Goal: Task Accomplishment & Management: Complete application form

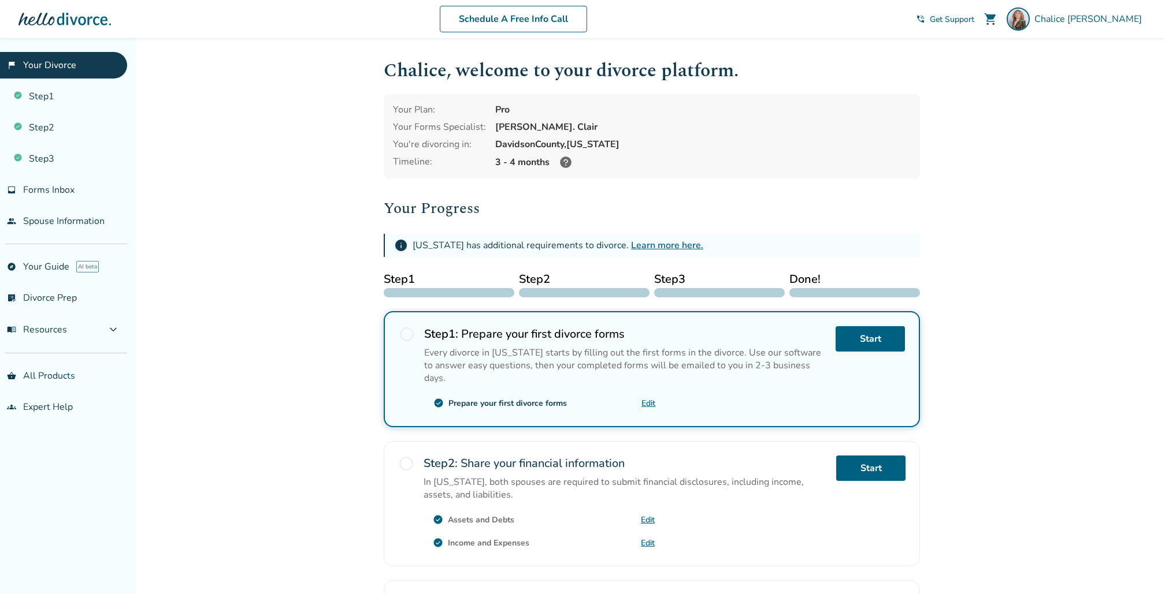
scroll to position [183, 0]
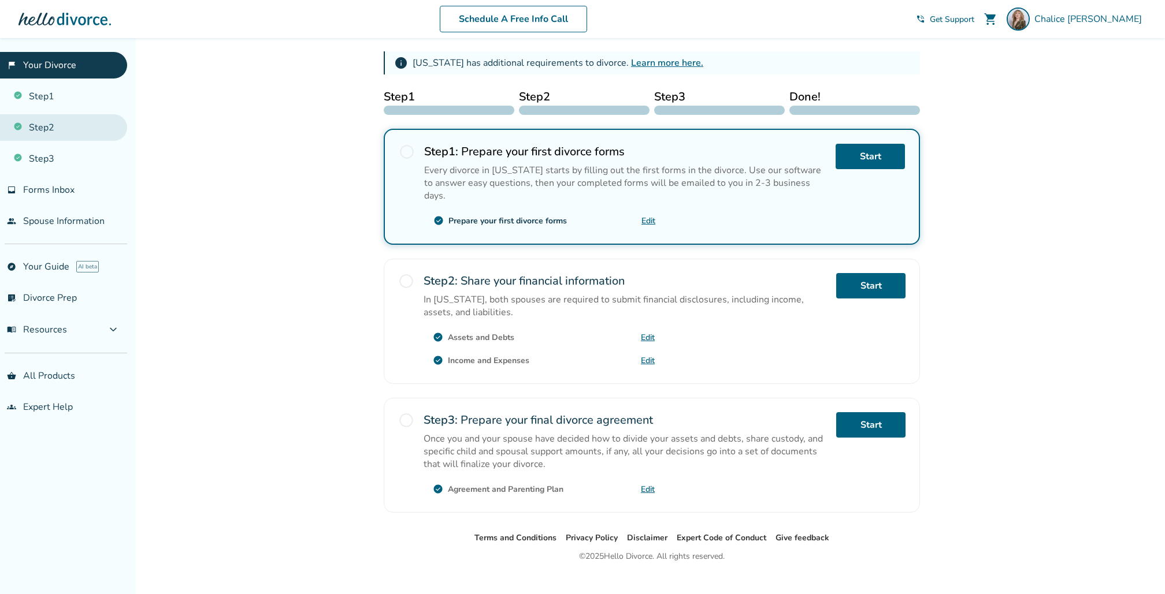
click at [78, 125] on link "Step 2" at bounding box center [63, 127] width 127 height 27
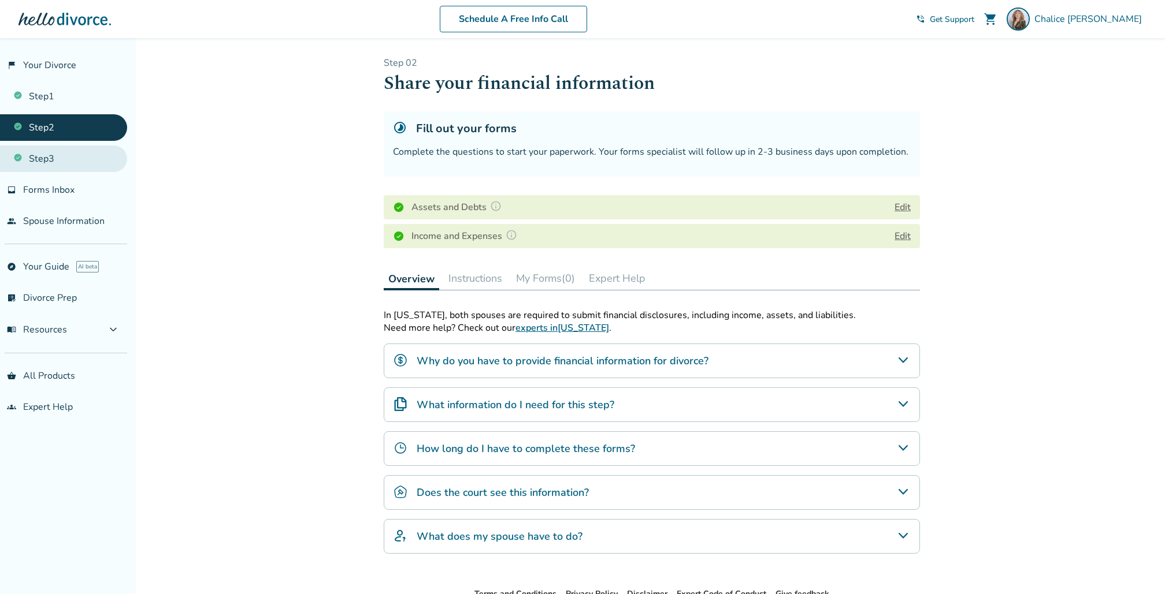
click at [42, 168] on link "Step 3" at bounding box center [63, 159] width 127 height 27
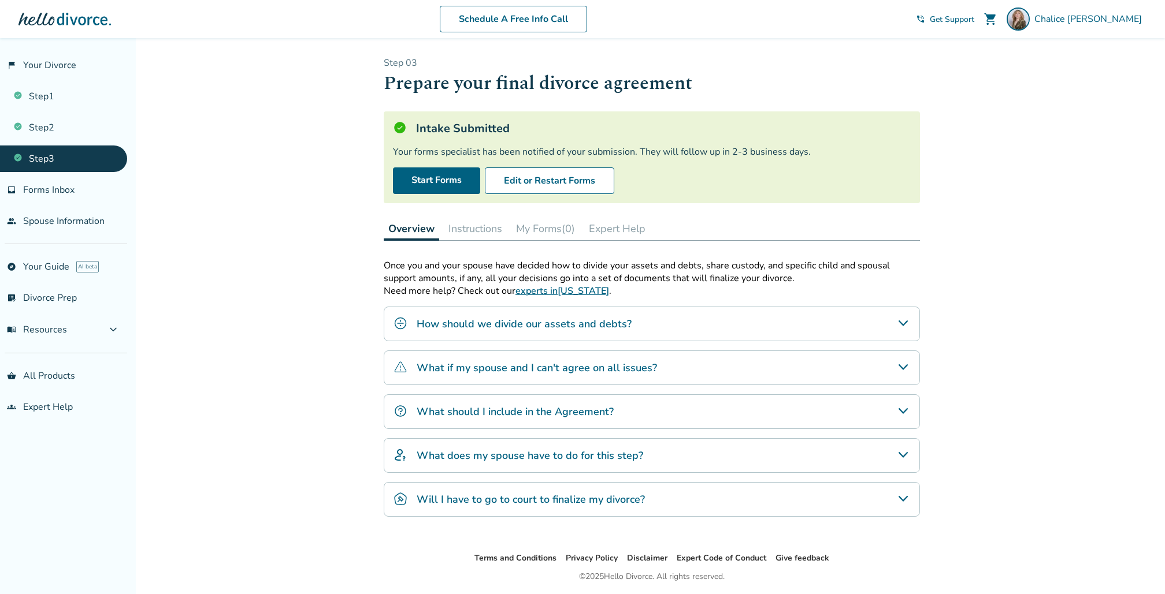
click at [440, 400] on div "What should I include in the Agreement?" at bounding box center [652, 412] width 536 height 35
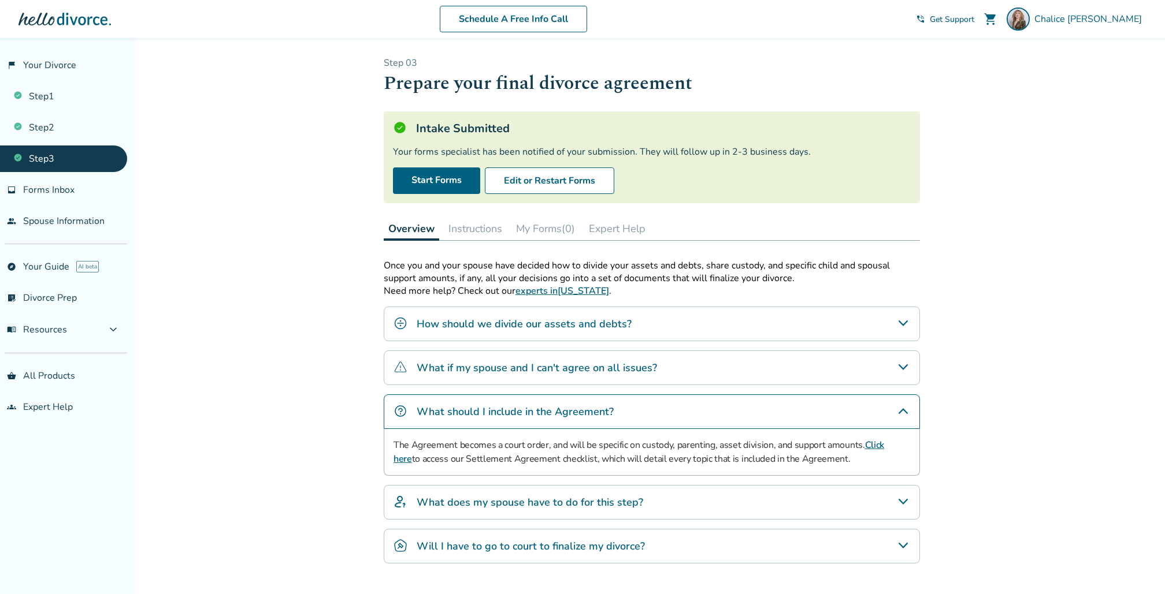
click at [438, 334] on div "How should we divide our assets and debts?" at bounding box center [652, 324] width 536 height 35
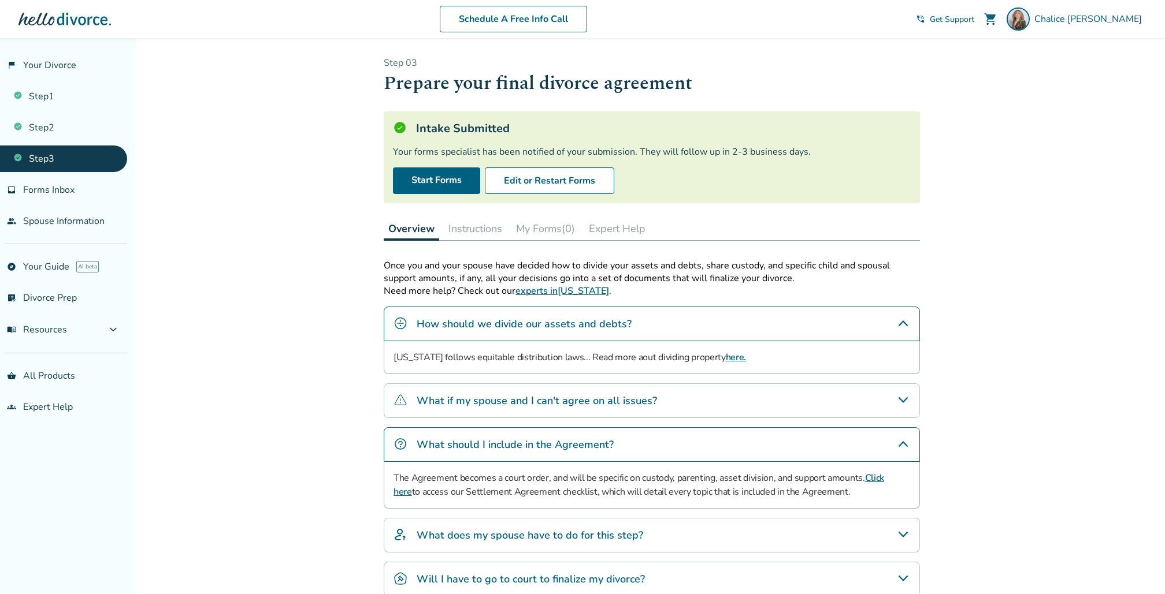
click at [438, 330] on div "How should we divide our assets and debts?" at bounding box center [652, 324] width 536 height 35
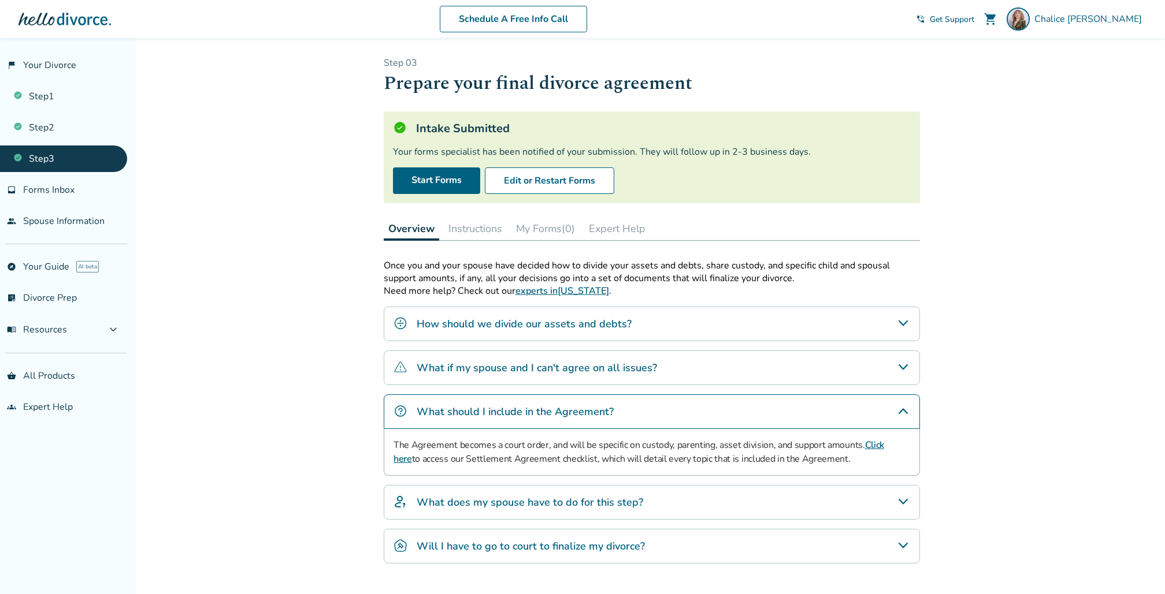
click at [441, 355] on div "What if my spouse and I can't agree on all issues?" at bounding box center [652, 368] width 536 height 35
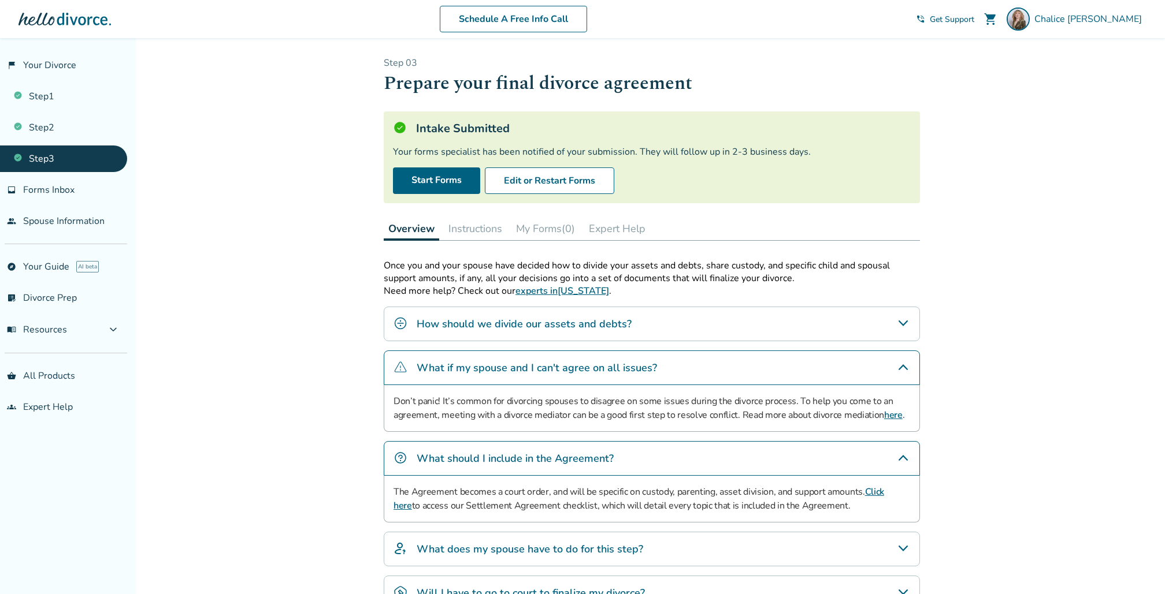
click at [441, 355] on div "What if my spouse and I can't agree on all issues?" at bounding box center [652, 368] width 536 height 35
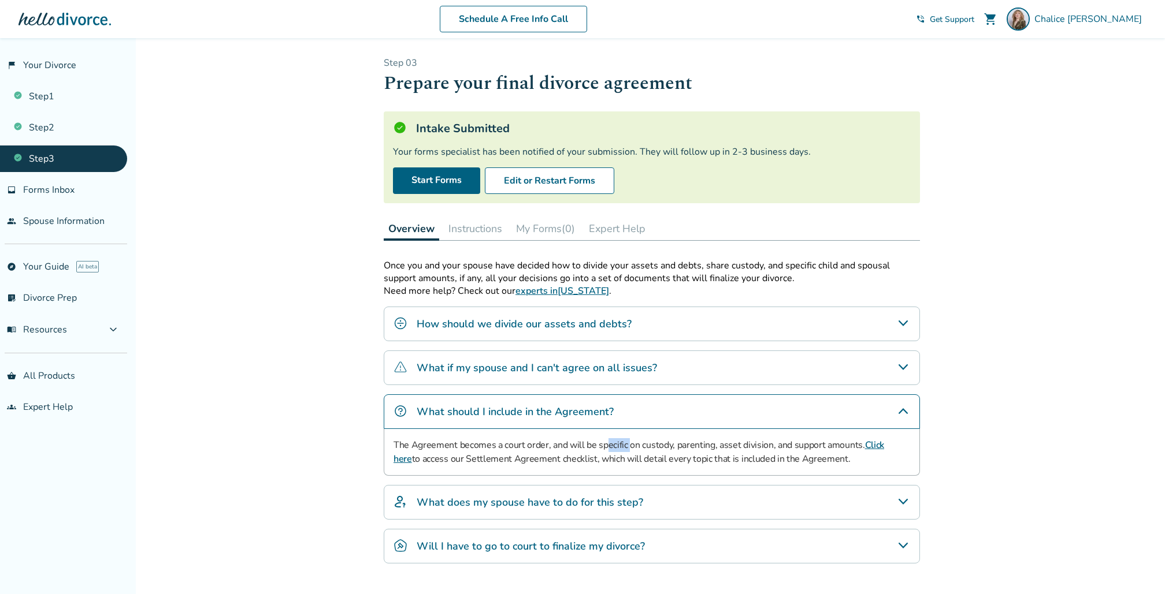
drag, startPoint x: 605, startPoint y: 437, endPoint x: 628, endPoint y: 447, distance: 25.1
click at [628, 447] on p "The Agreement becomes a court order, and will be specific on custody, parenting…" at bounding box center [651, 452] width 516 height 28
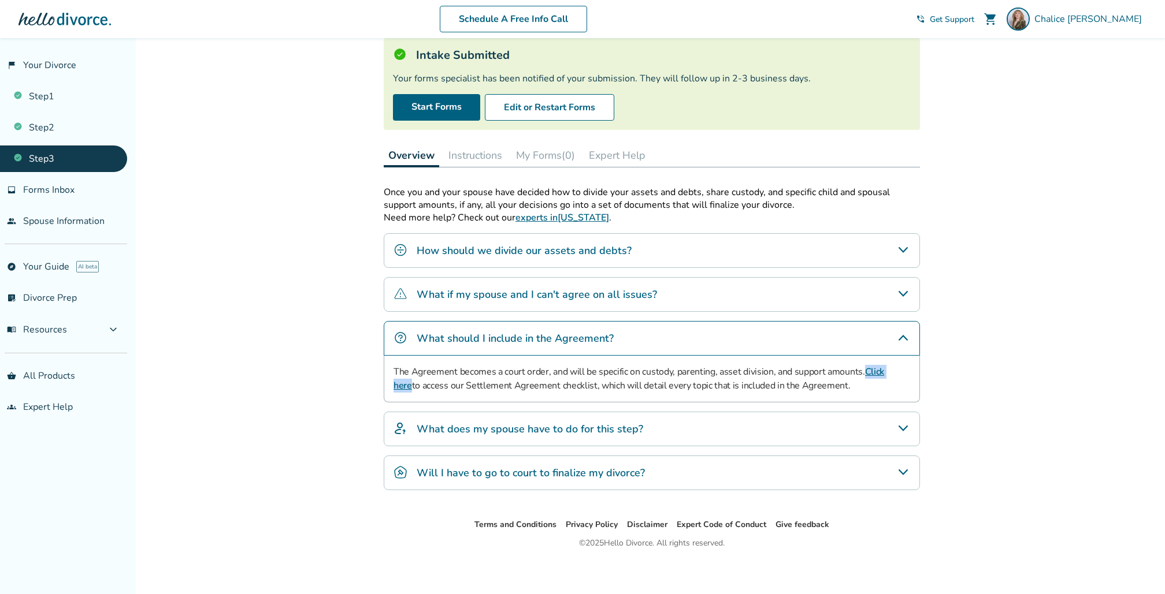
click at [749, 432] on div "What does my spouse have to do for this step?" at bounding box center [652, 429] width 536 height 35
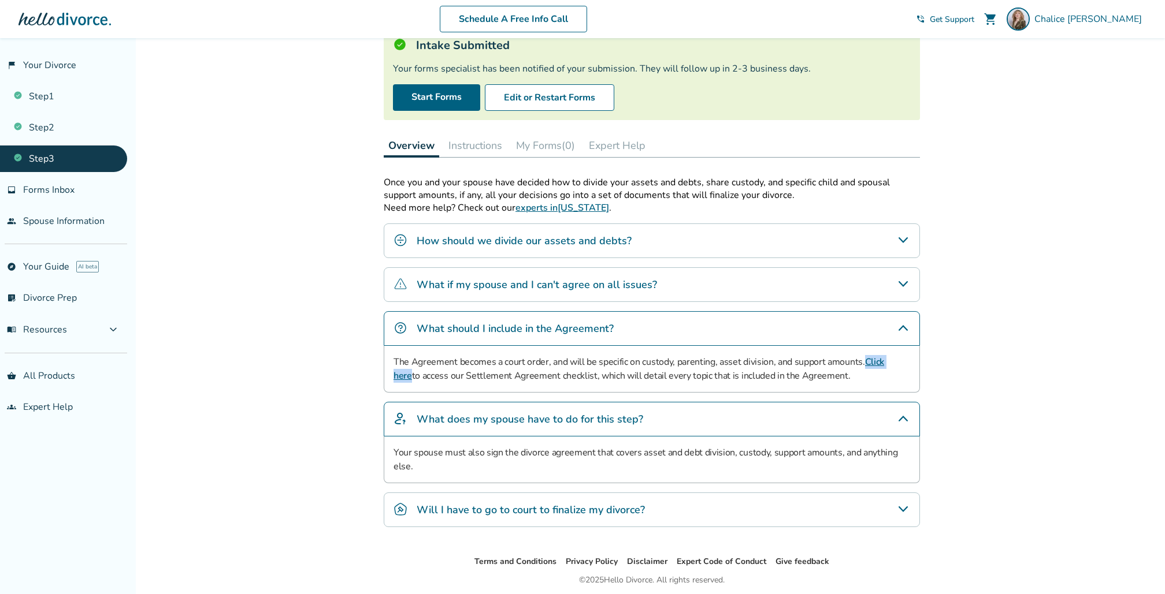
scroll to position [84, 0]
drag, startPoint x: 650, startPoint y: 448, endPoint x: 717, endPoint y: 461, distance: 68.2
click at [717, 461] on p "Your spouse must also sign the divorce agreement that covers asset and debt div…" at bounding box center [651, 459] width 516 height 28
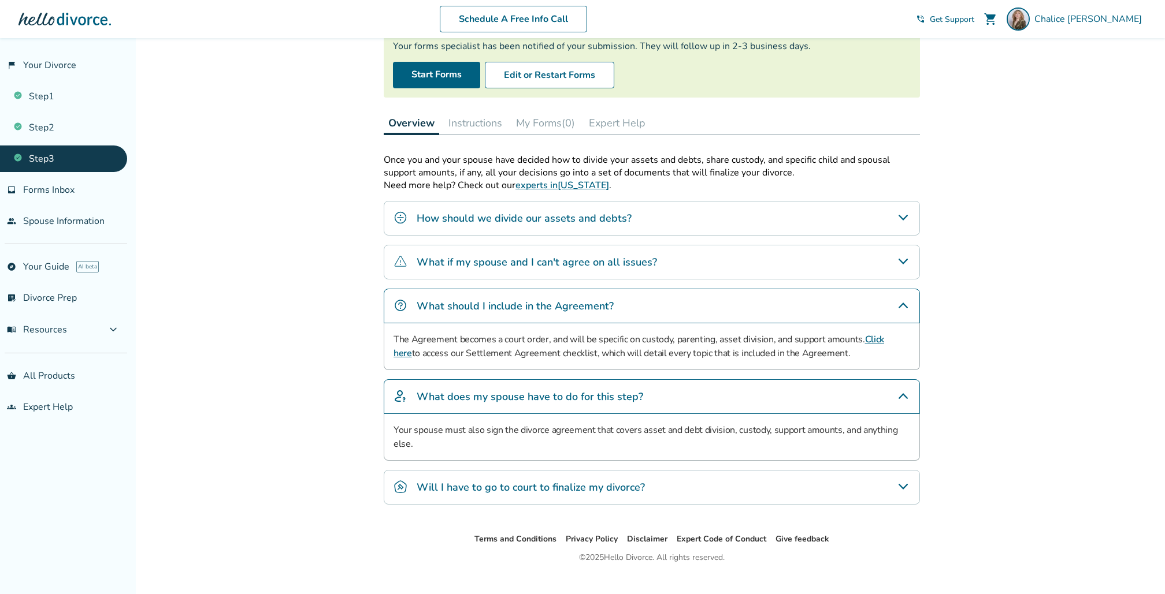
click at [705, 486] on div "Will I have to go to court to finalize my divorce?" at bounding box center [652, 487] width 536 height 35
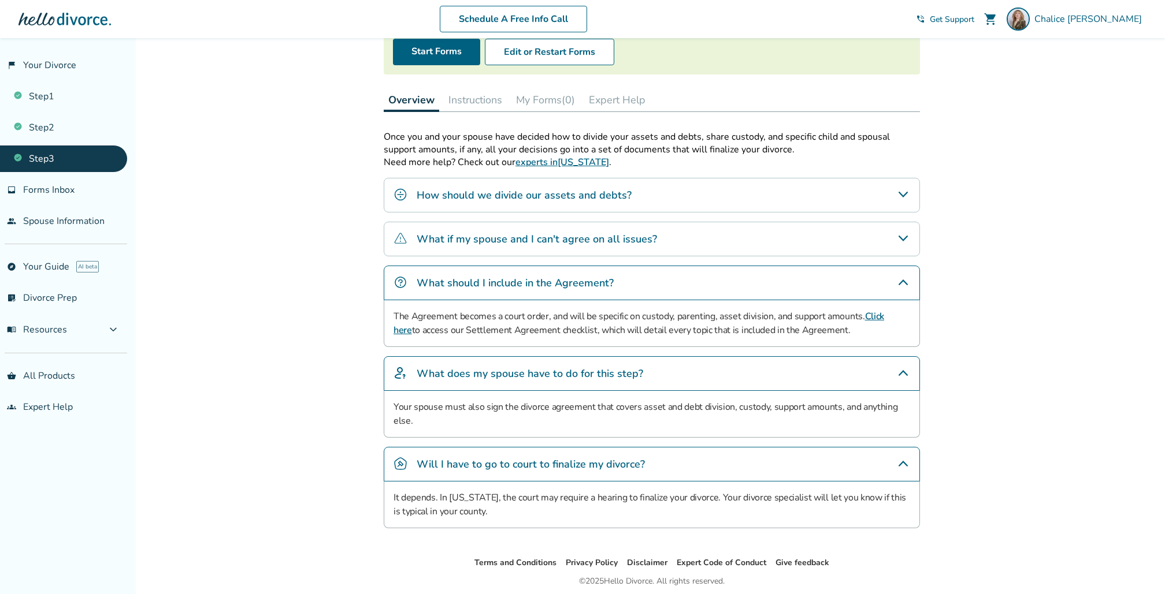
scroll to position [131, 0]
drag, startPoint x: 726, startPoint y: 490, endPoint x: 734, endPoint y: 508, distance: 19.6
click at [734, 508] on div "It depends. In [US_STATE], the court may require a hearing to finalize your div…" at bounding box center [652, 503] width 536 height 47
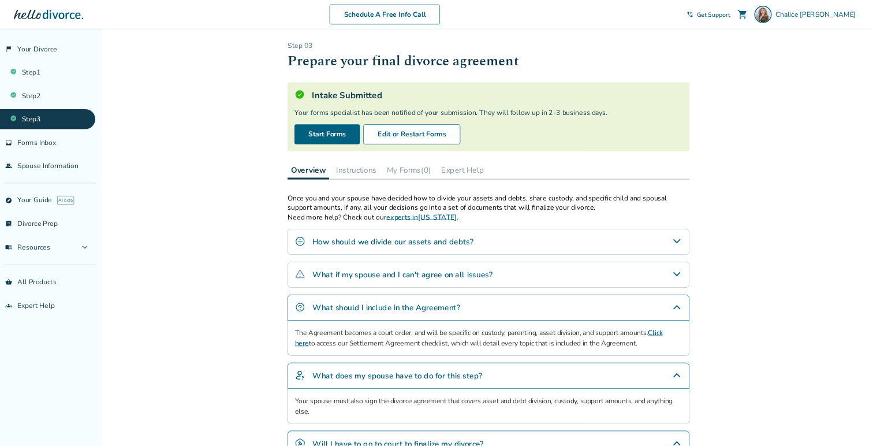
scroll to position [0, 0]
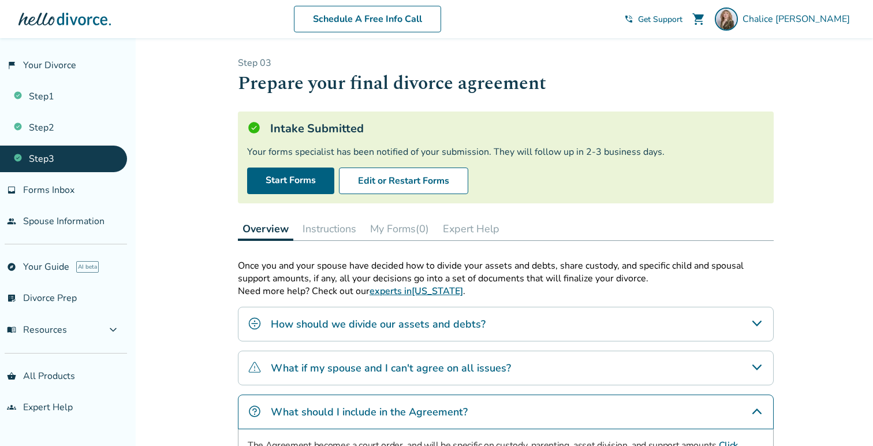
click at [335, 229] on button "Instructions" at bounding box center [329, 228] width 63 height 23
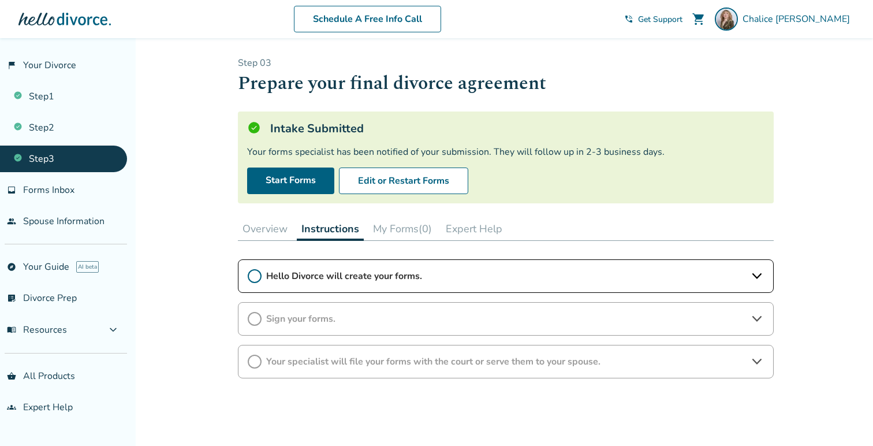
click at [394, 270] on span "Hello Divorce will create your forms." at bounding box center [505, 276] width 479 height 13
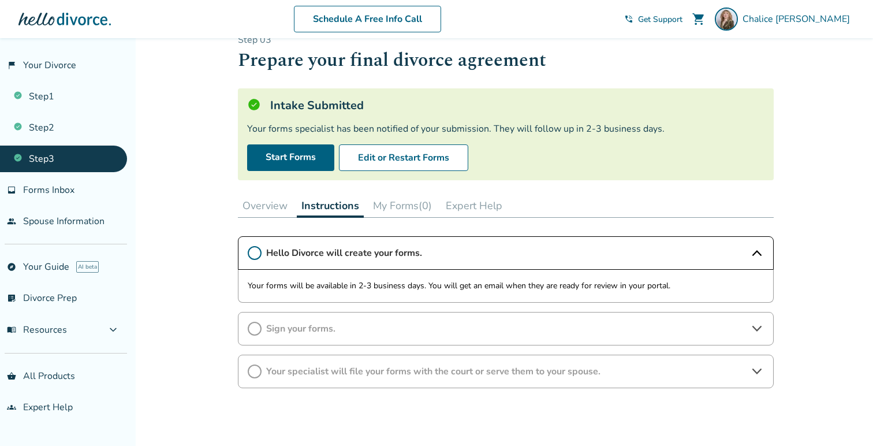
scroll to position [34, 0]
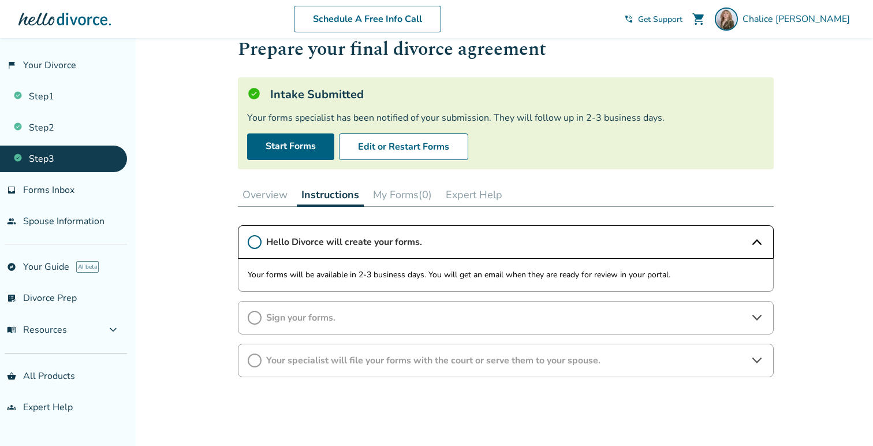
click at [386, 310] on div "Sign your forms." at bounding box center [506, 318] width 536 height 34
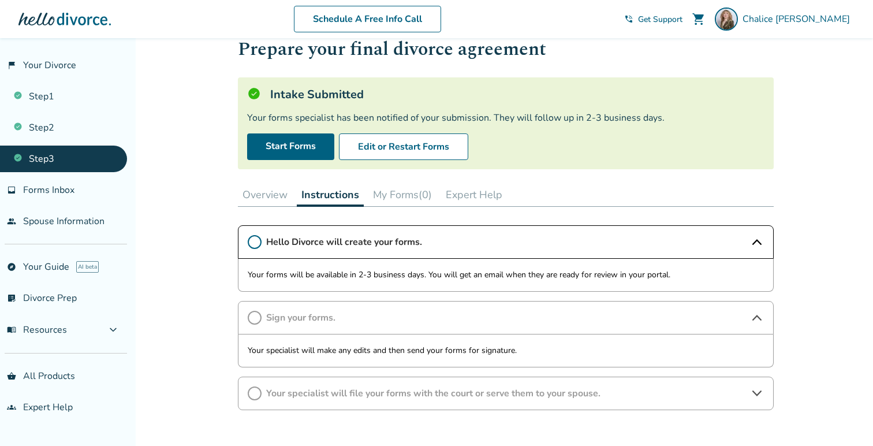
click at [390, 194] on button "My Forms (0)" at bounding box center [403, 194] width 68 height 23
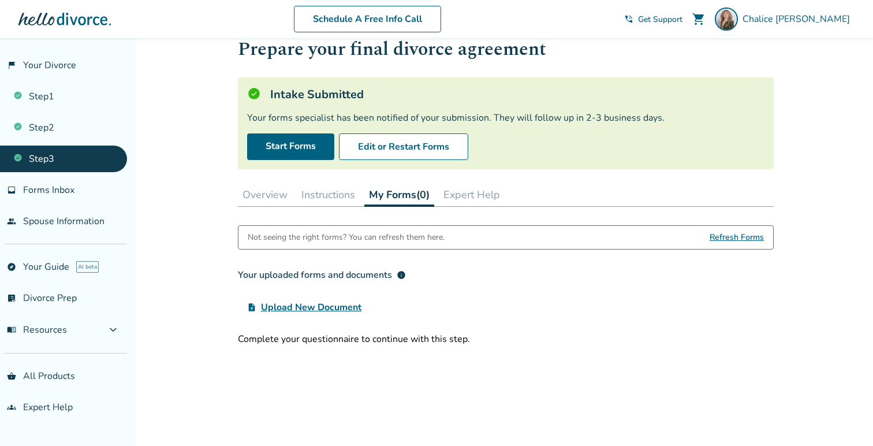
click at [477, 188] on button "Expert Help" at bounding box center [472, 194] width 66 height 23
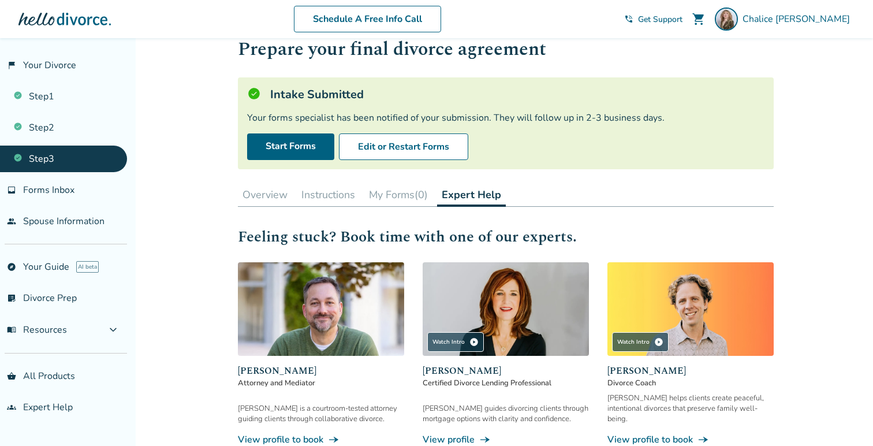
click at [267, 200] on button "Overview" at bounding box center [265, 194] width 54 height 23
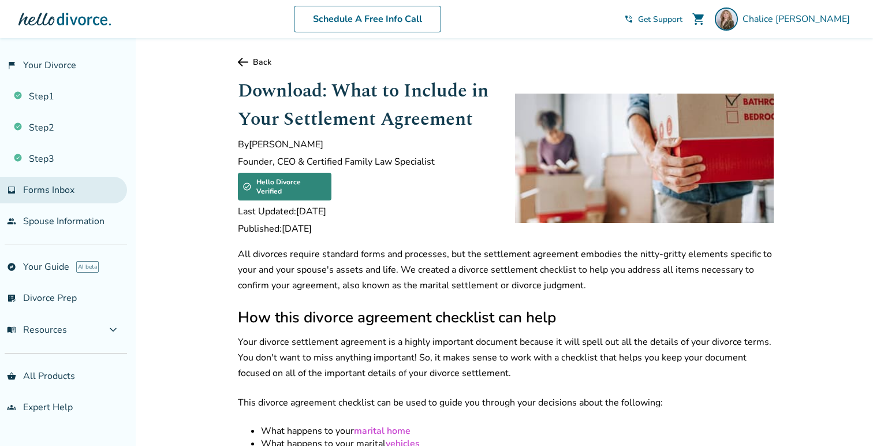
click at [96, 194] on link "inbox Forms Inbox" at bounding box center [63, 190] width 127 height 27
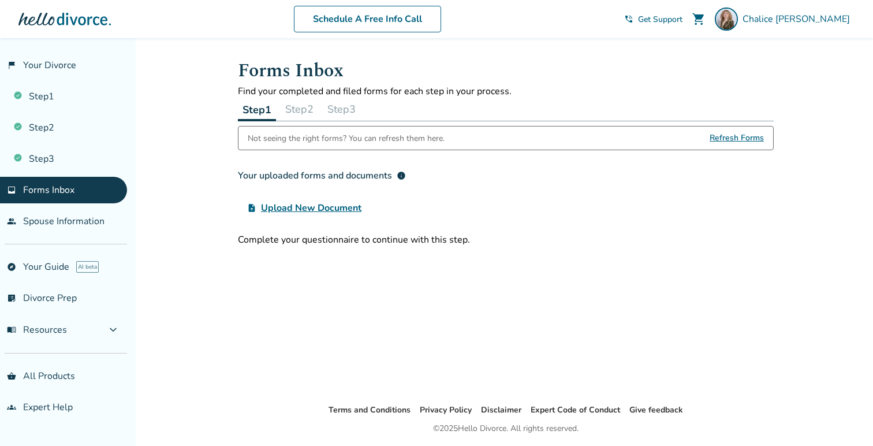
click at [307, 110] on button "Step 2" at bounding box center [300, 109] width 38 height 23
click at [344, 110] on button "Step 3" at bounding box center [342, 109] width 38 height 23
click at [89, 214] on link "people Spouse Information" at bounding box center [63, 221] width 127 height 27
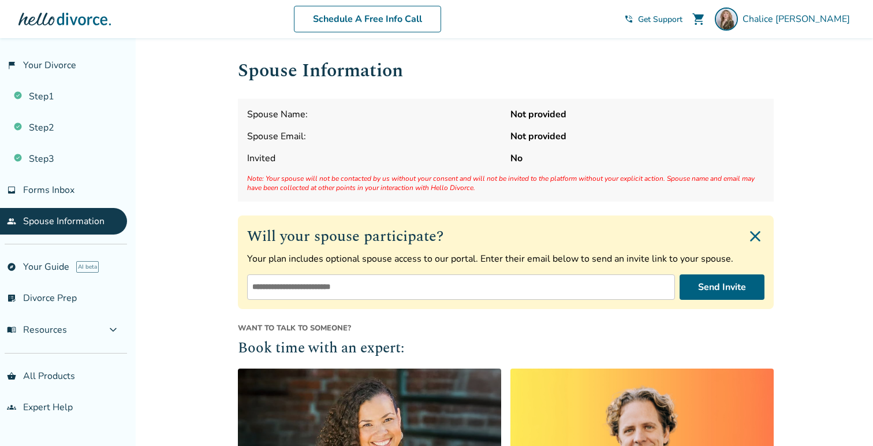
click at [293, 290] on input "email" at bounding box center [461, 286] width 428 height 25
type input "**********"
click at [720, 292] on button "Send Invite" at bounding box center [722, 286] width 85 height 25
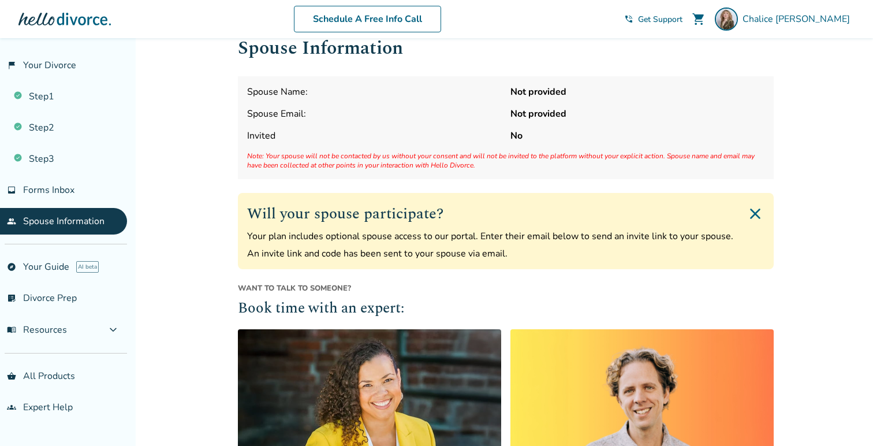
scroll to position [20, 0]
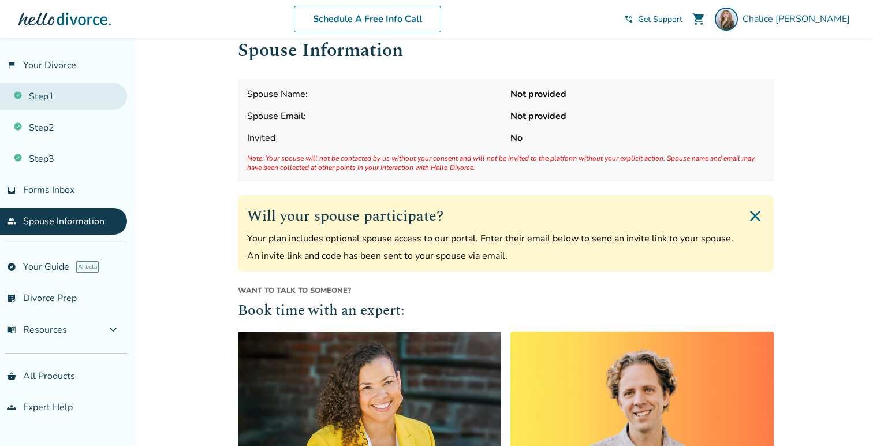
click at [56, 100] on link "Step 1" at bounding box center [63, 96] width 127 height 27
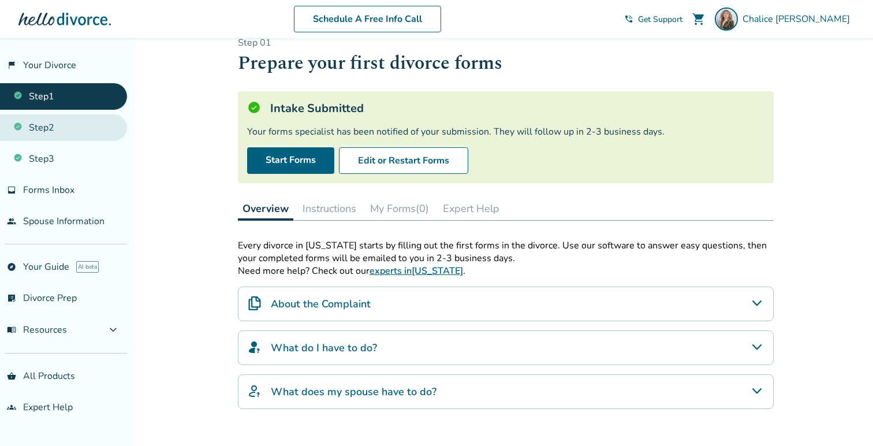
click at [44, 125] on link "Step 2" at bounding box center [63, 127] width 127 height 27
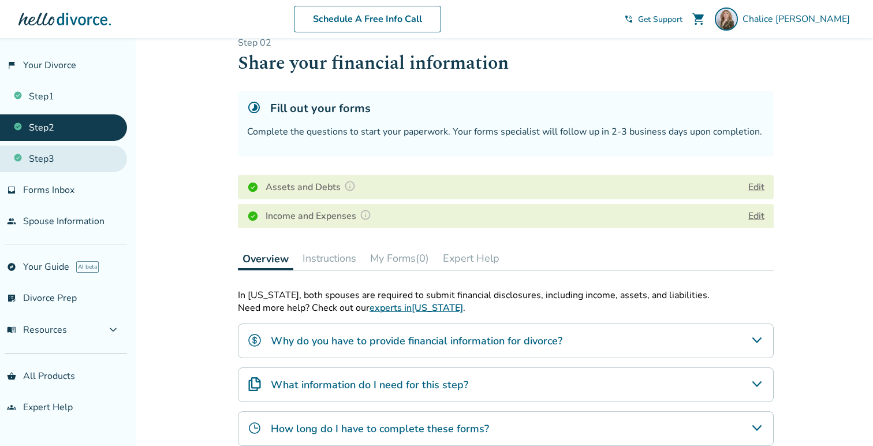
click at [44, 149] on link "Step 3" at bounding box center [63, 159] width 127 height 27
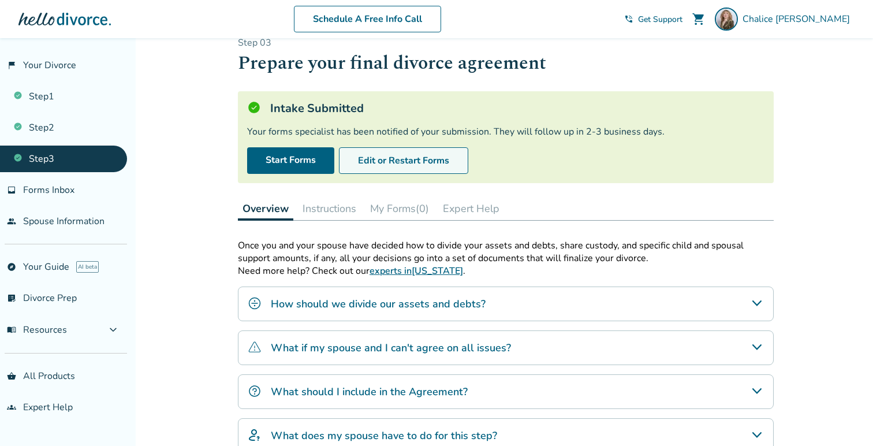
click at [357, 160] on button "Edit or Restart Forms" at bounding box center [403, 160] width 129 height 27
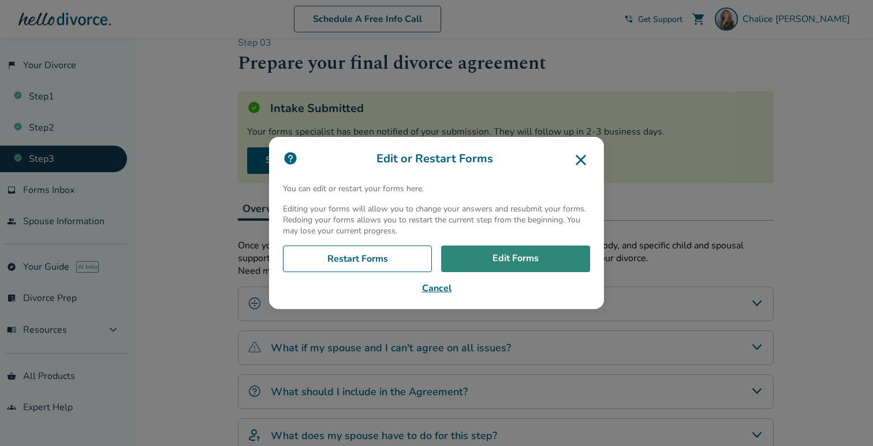
click at [476, 256] on link "Edit Forms" at bounding box center [515, 259] width 149 height 27
